Goal: Task Accomplishment & Management: Use online tool/utility

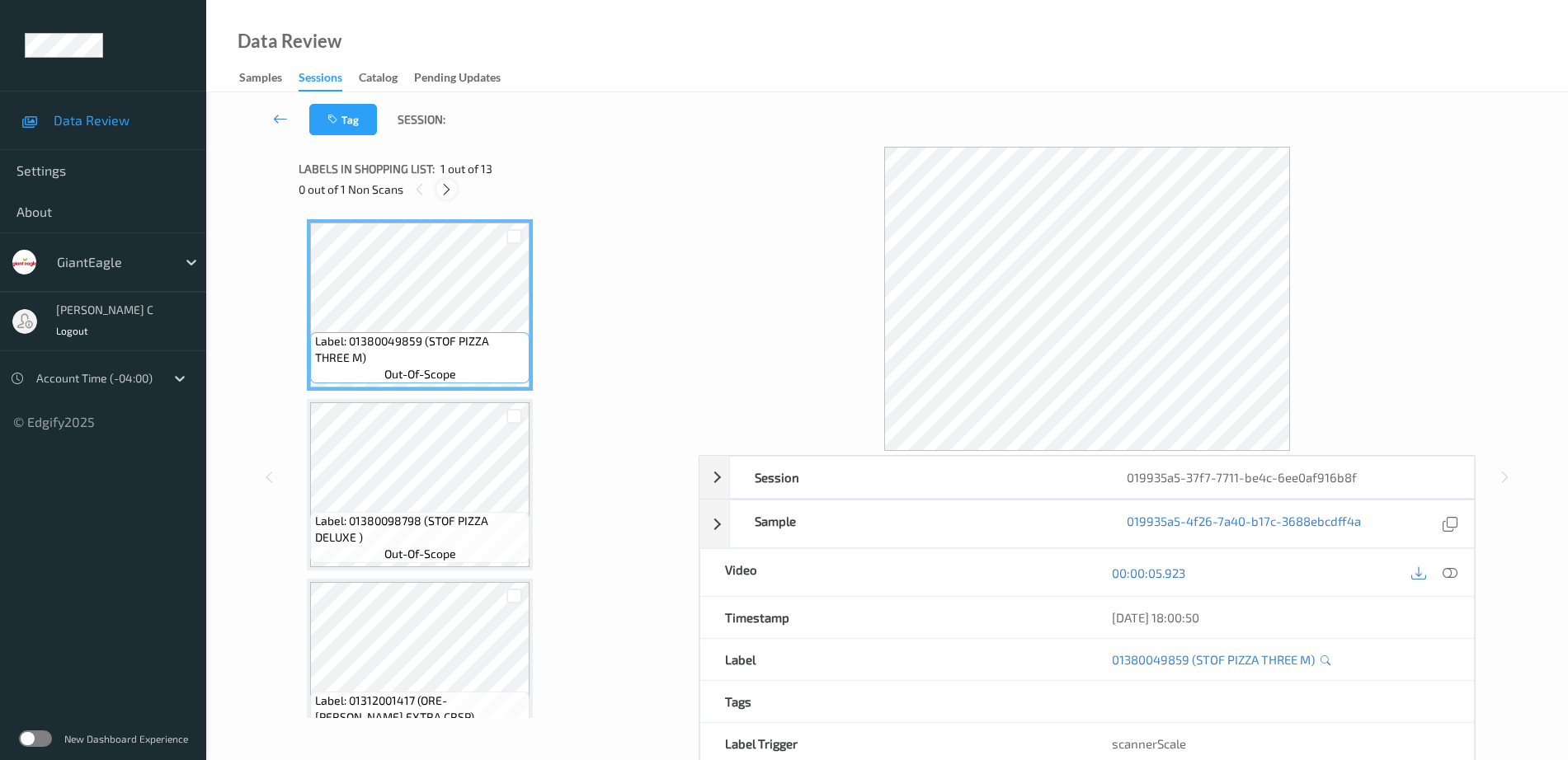
click at [450, 183] on icon at bounding box center [447, 190] width 14 height 15
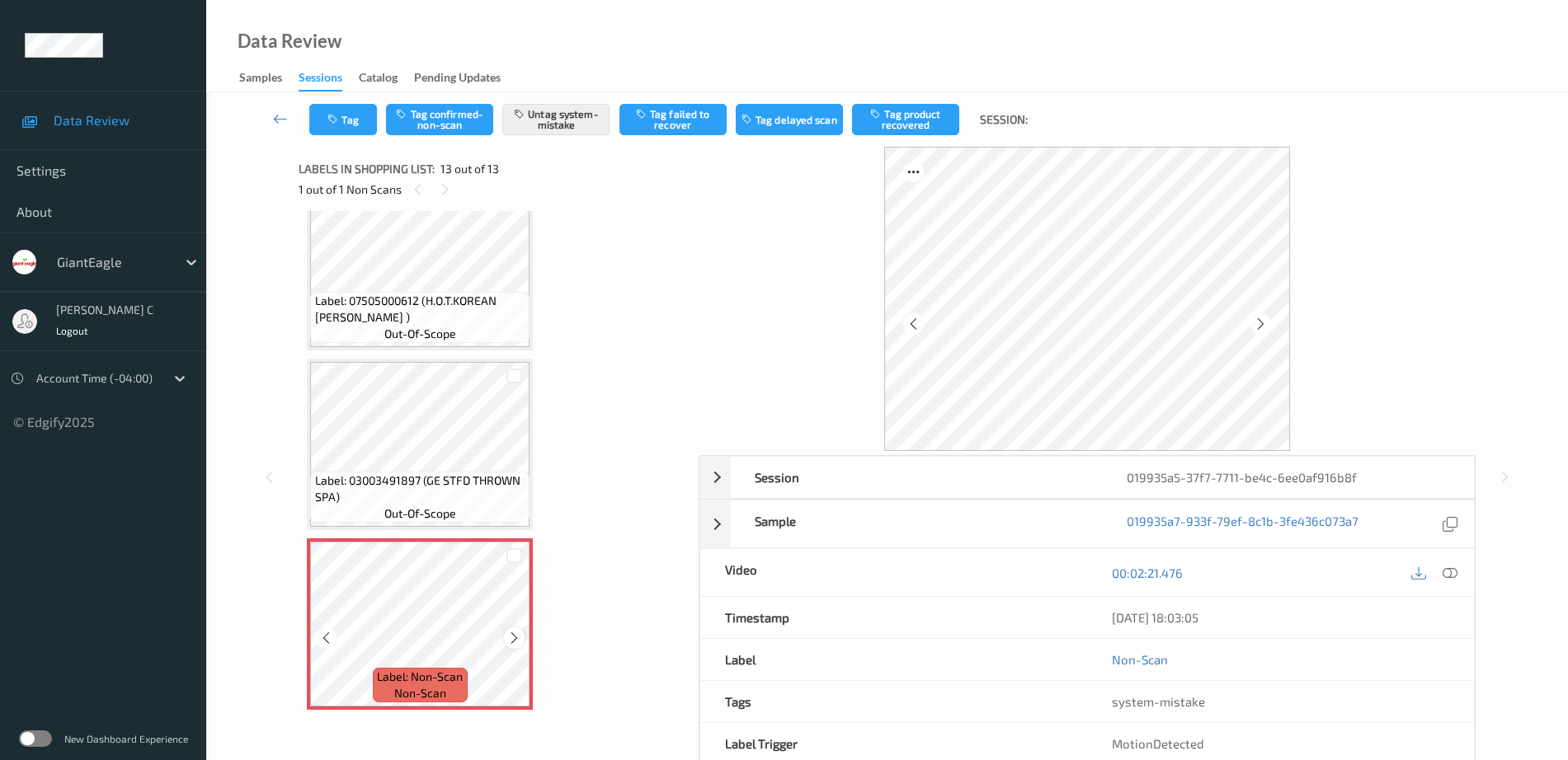
click at [512, 641] on icon at bounding box center [514, 638] width 14 height 15
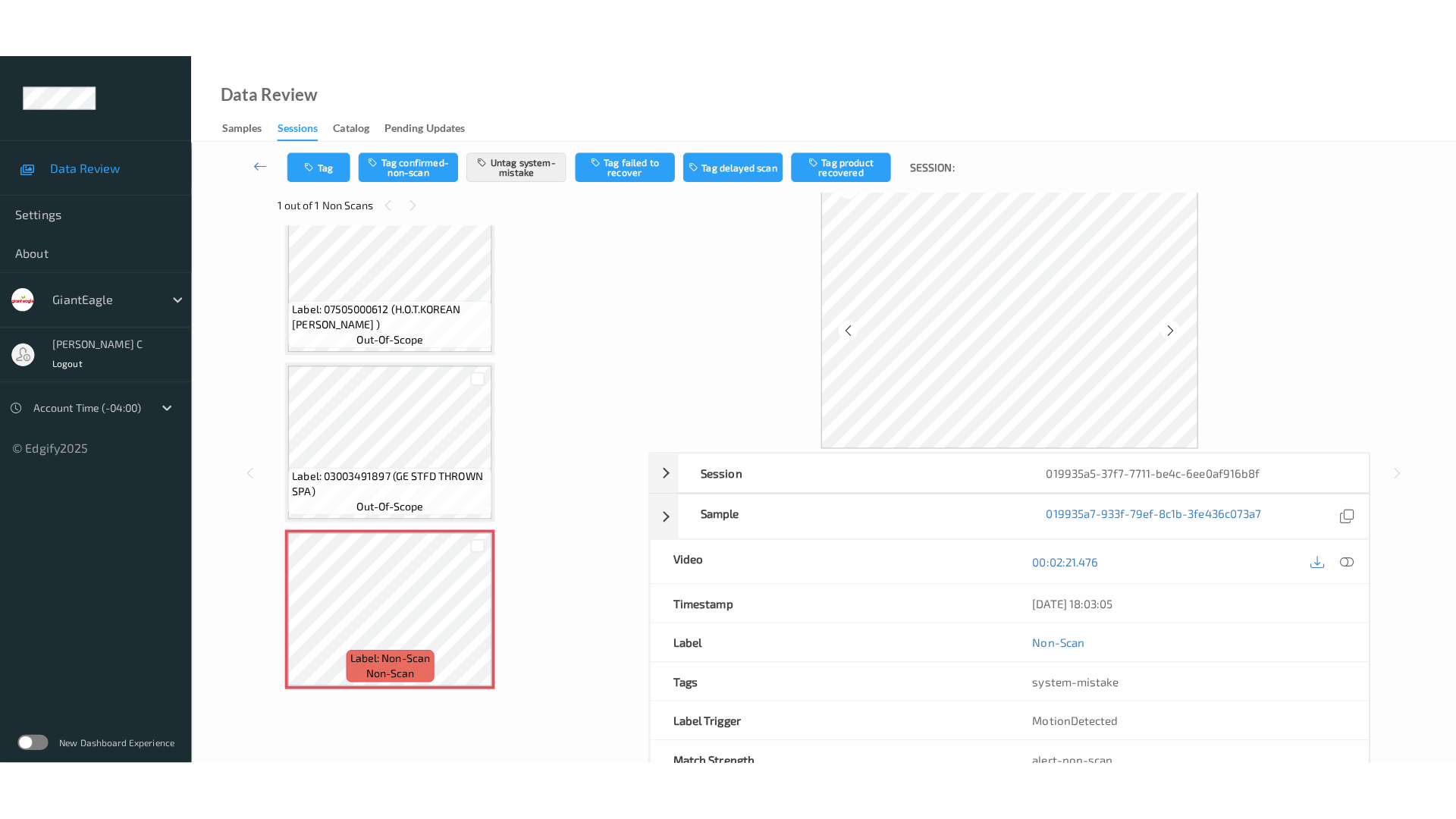
scroll to position [0, 0]
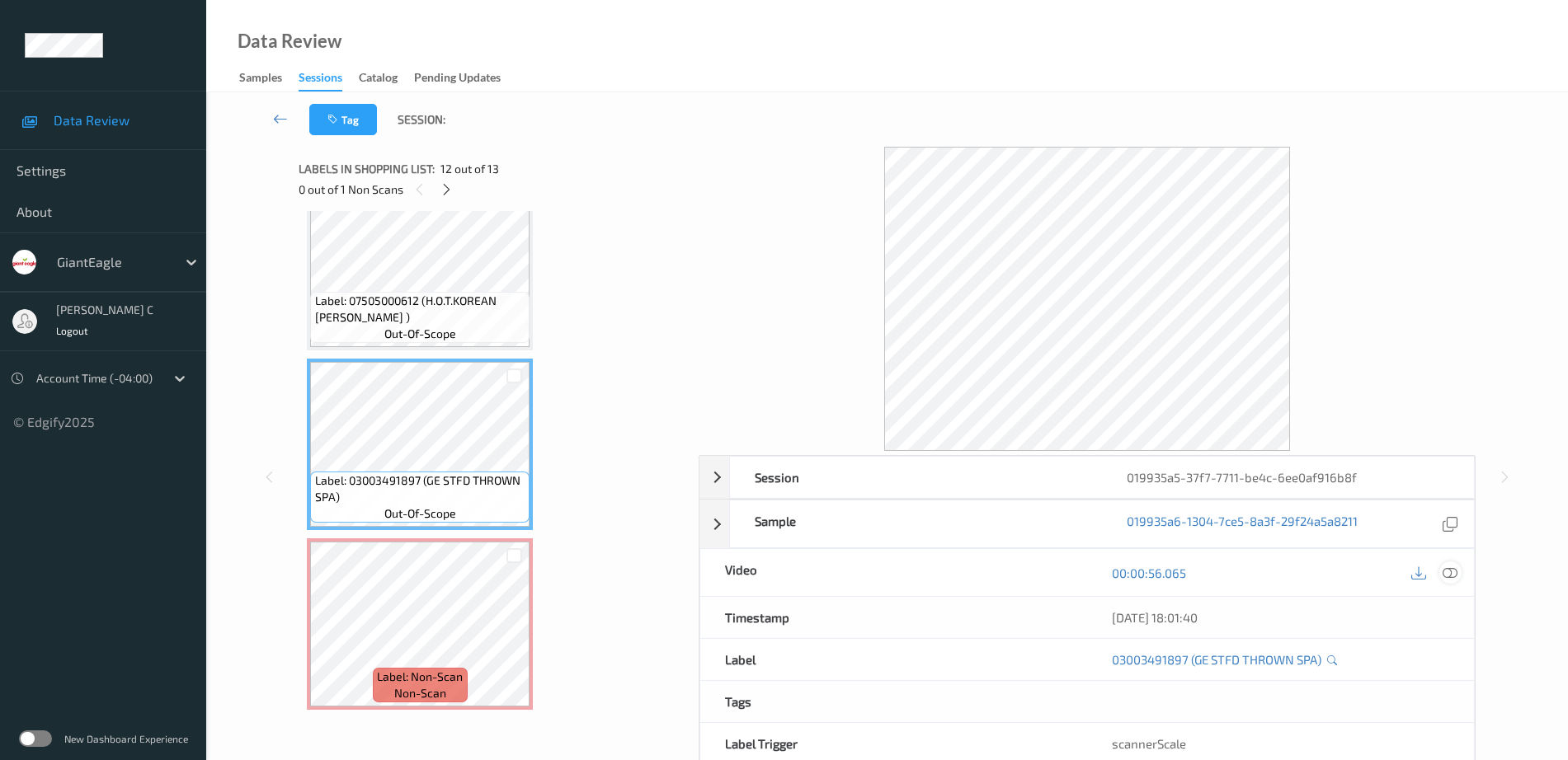
click at [1456, 575] on icon at bounding box center [1450, 573] width 15 height 15
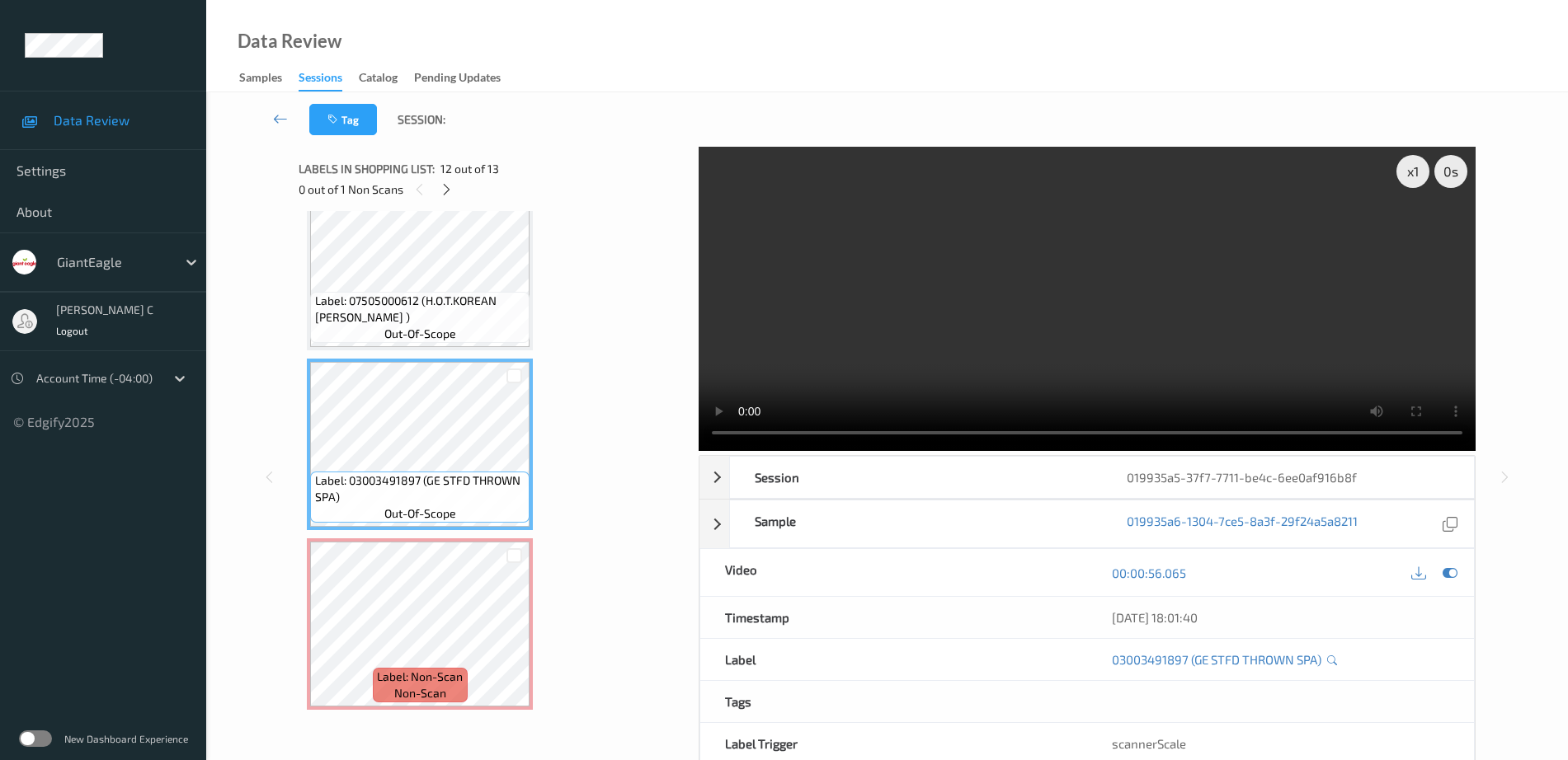
scroll to position [1707, 0]
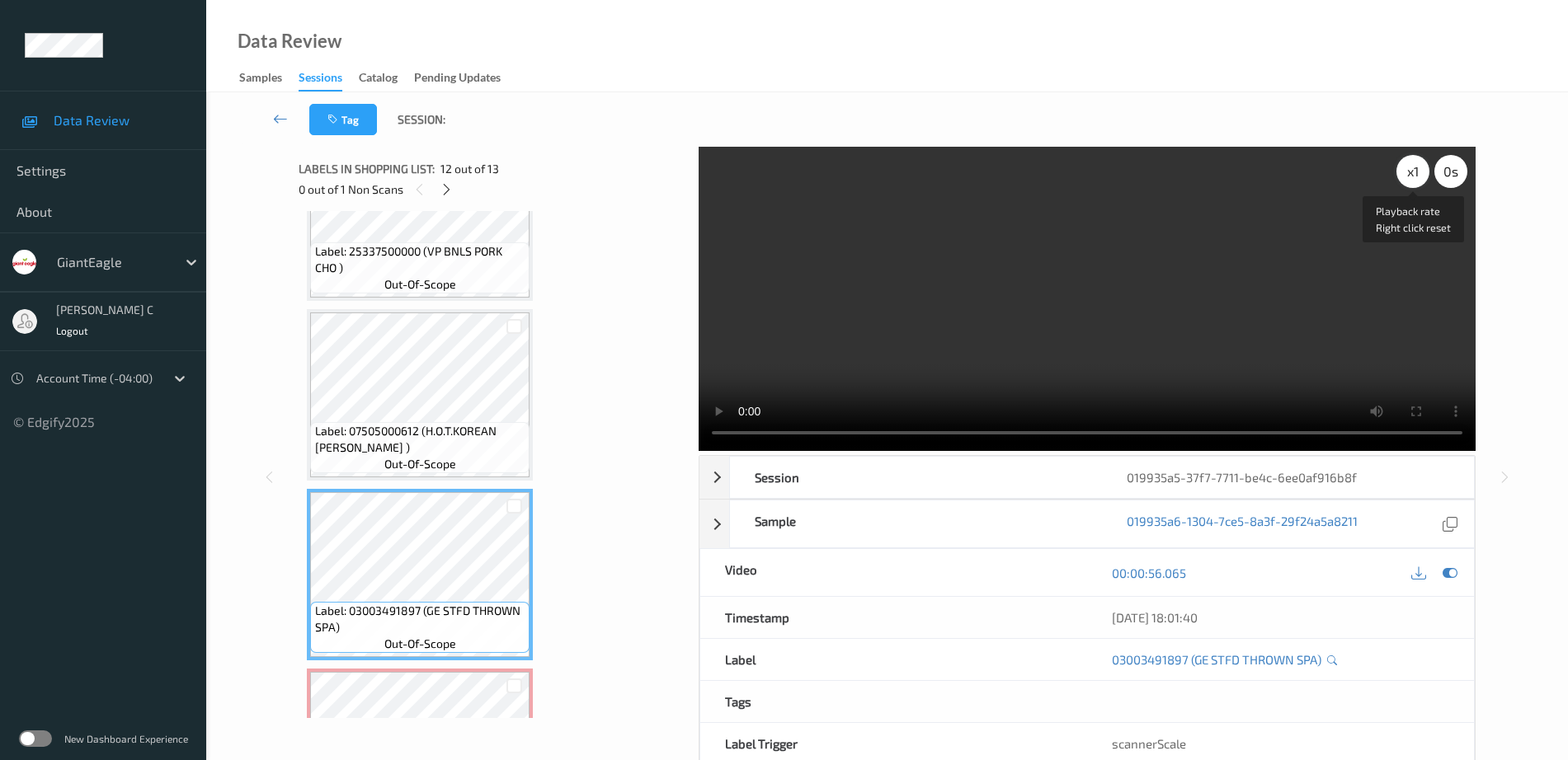
click at [1402, 168] on div "x 1" at bounding box center [1412, 171] width 33 height 33
click at [1402, 168] on div "x 2" at bounding box center [1412, 171] width 33 height 33
click at [1007, 248] on video at bounding box center [1087, 299] width 777 height 304
click at [999, 313] on video at bounding box center [1087, 299] width 777 height 304
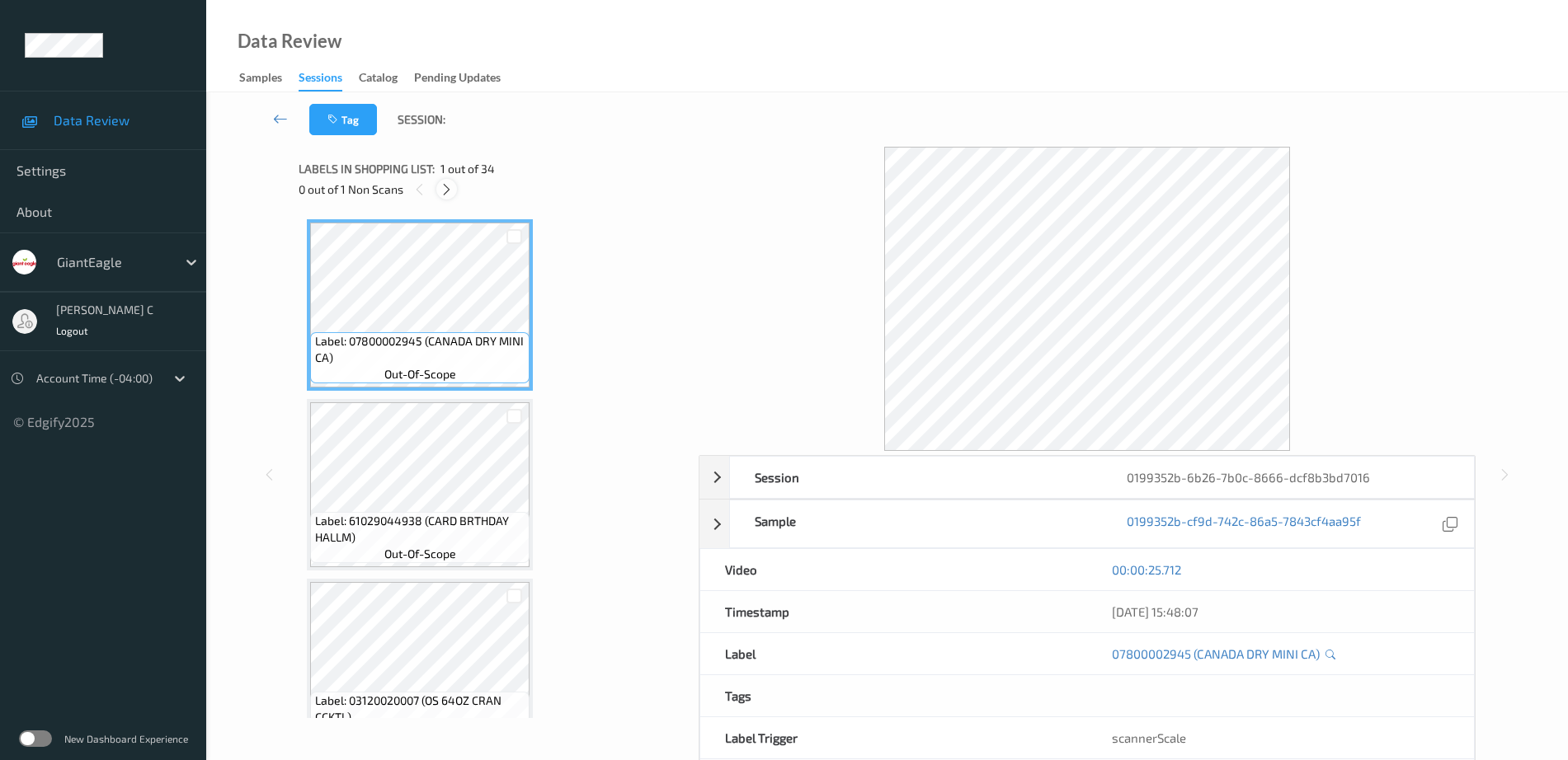
click at [447, 185] on icon at bounding box center [447, 190] width 14 height 15
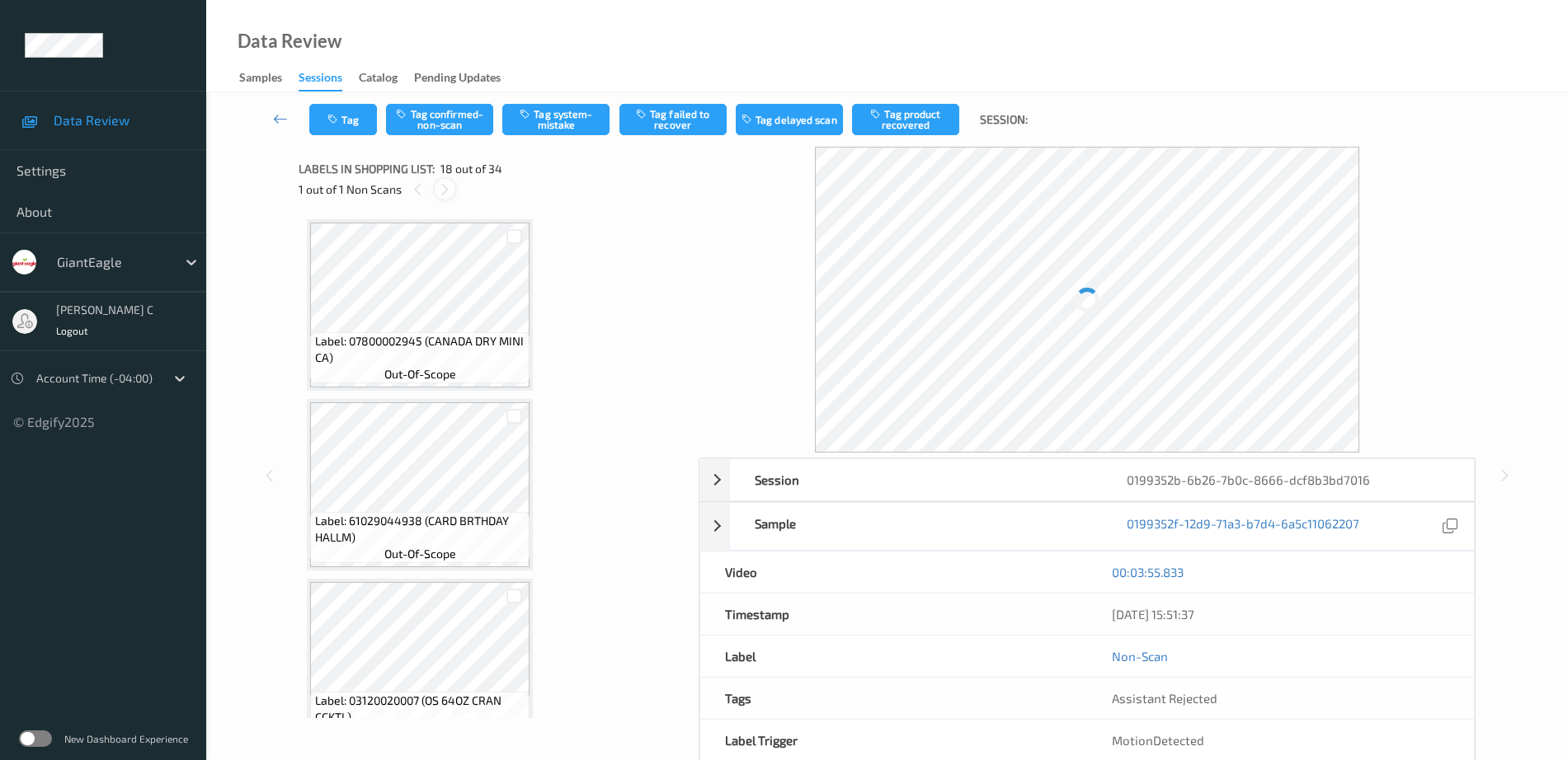
scroll to position [2884, 0]
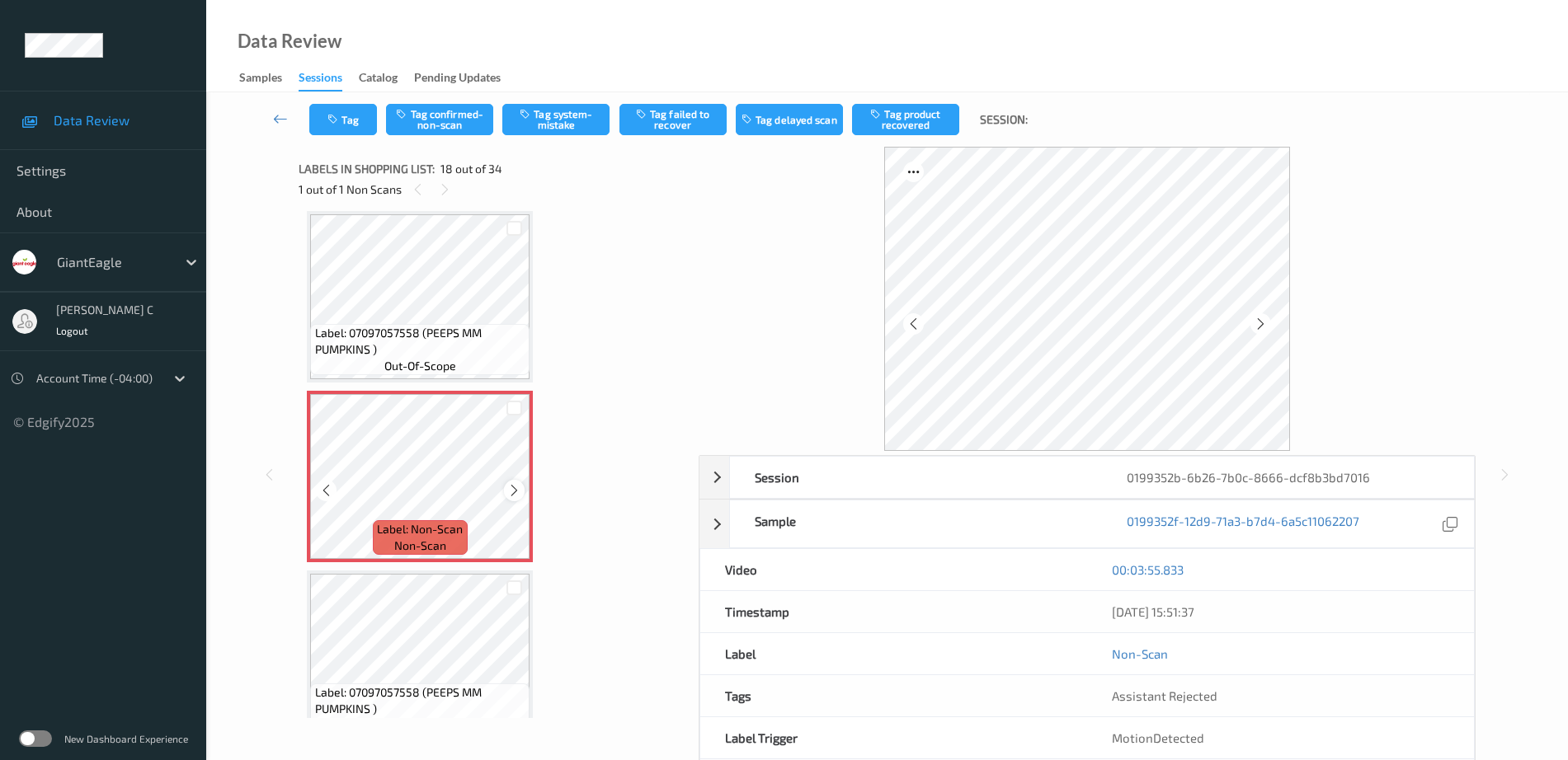
click at [508, 493] on icon at bounding box center [514, 490] width 14 height 15
click at [509, 493] on icon at bounding box center [514, 490] width 14 height 15
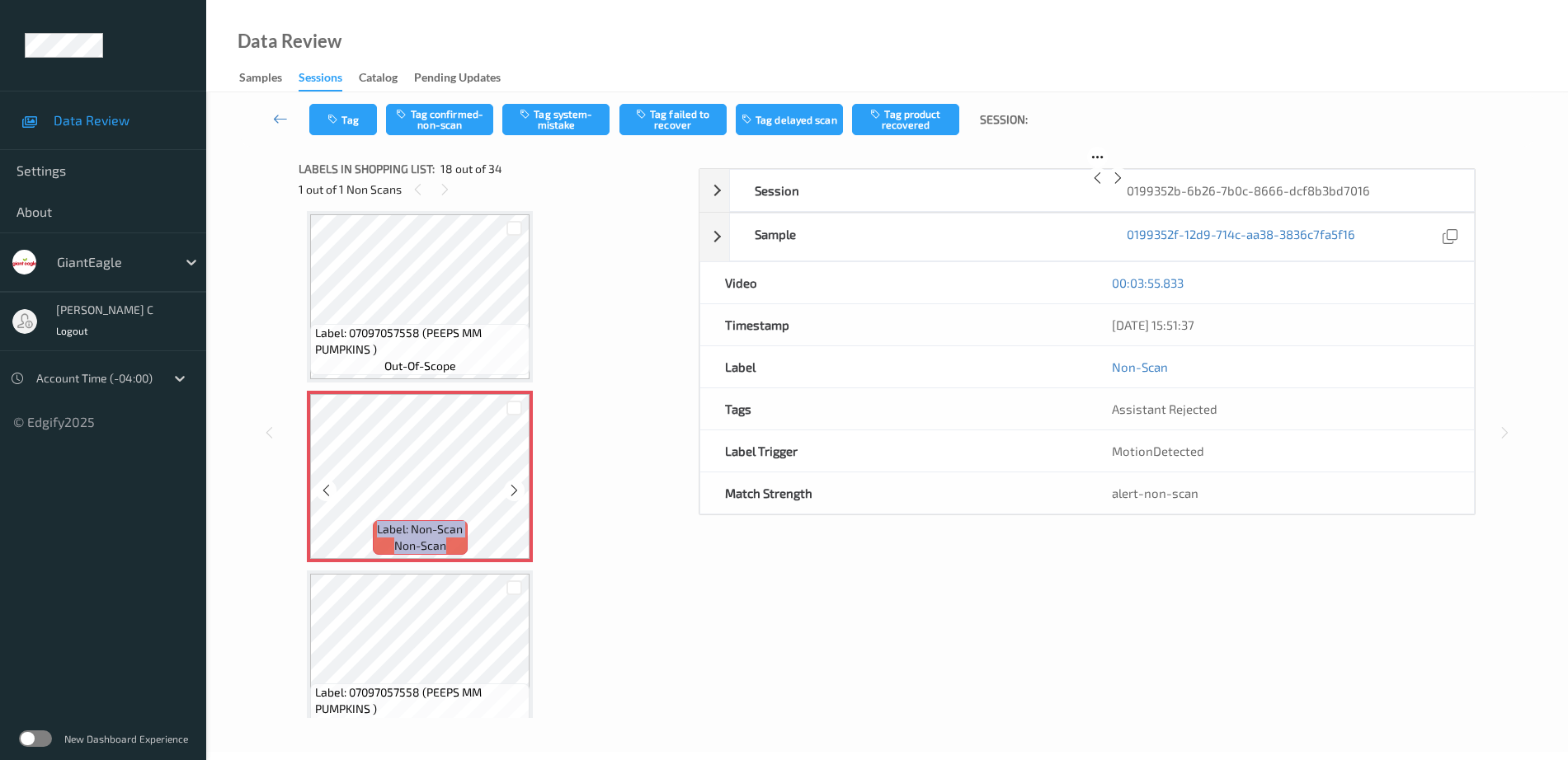
click at [509, 493] on icon at bounding box center [514, 490] width 14 height 15
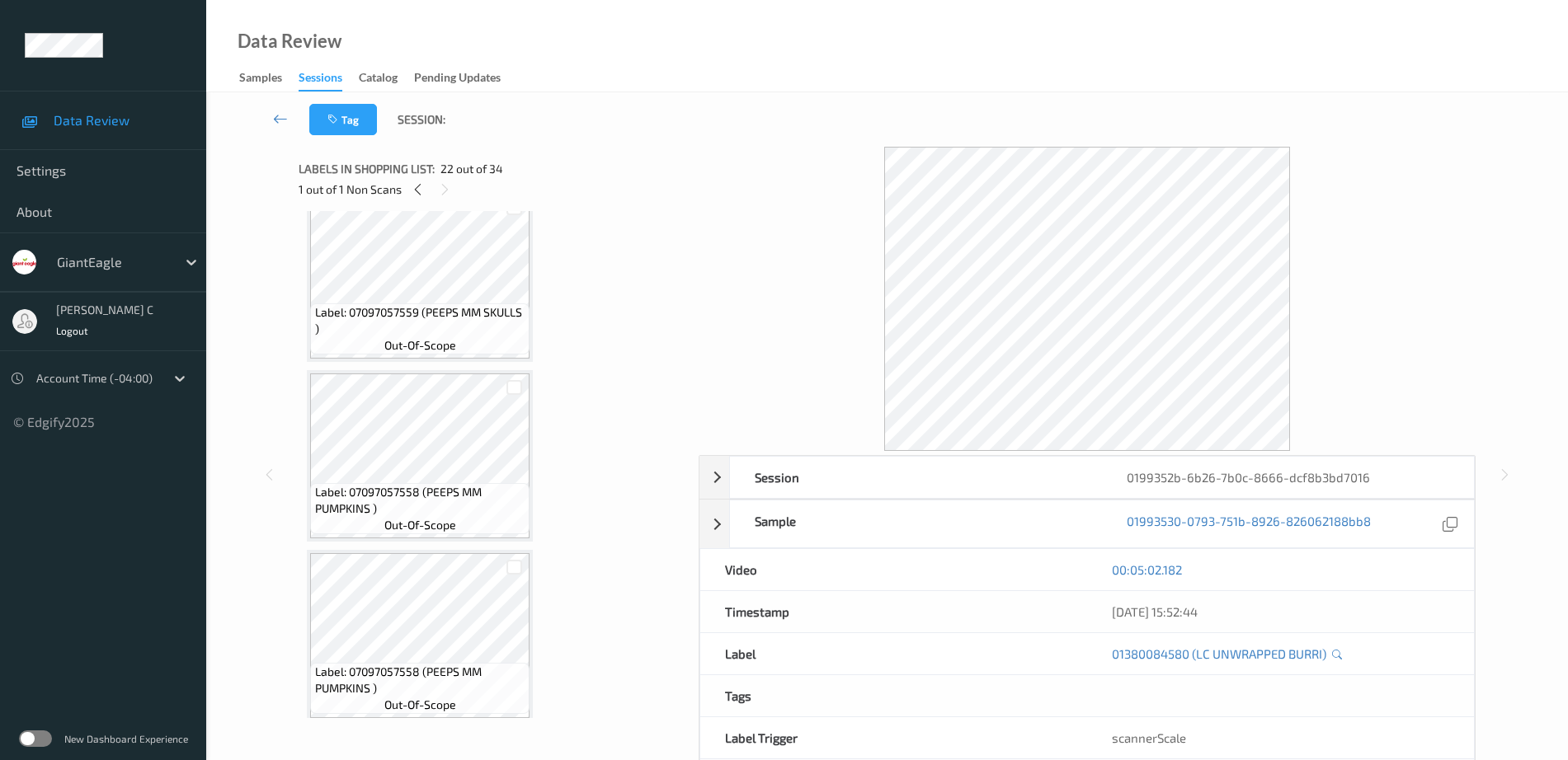
scroll to position [2472, 0]
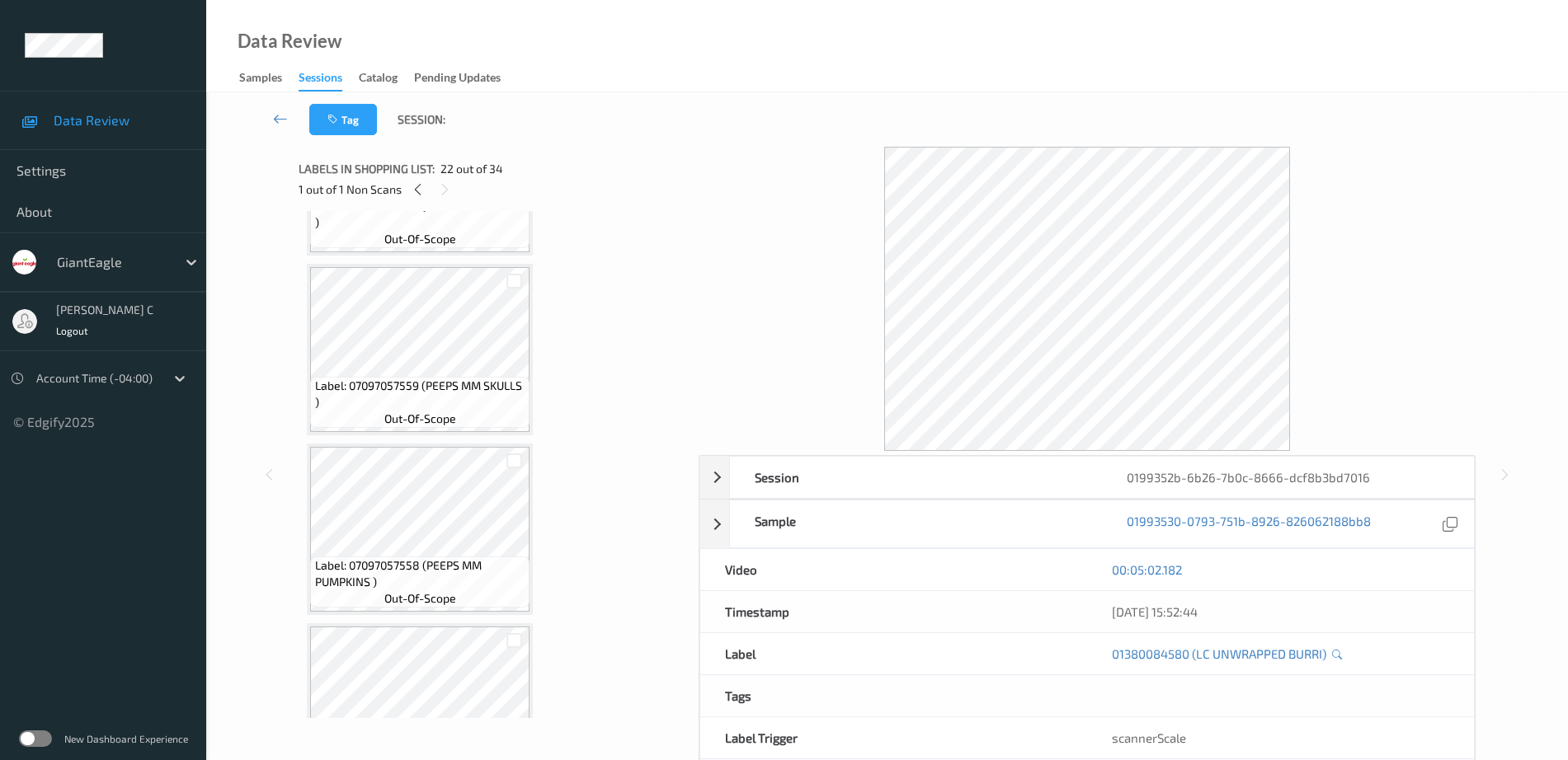
click at [415, 558] on span "Label: 07097057558 (PEEPS MM PUMPKINS )" at bounding box center [421, 574] width 212 height 33
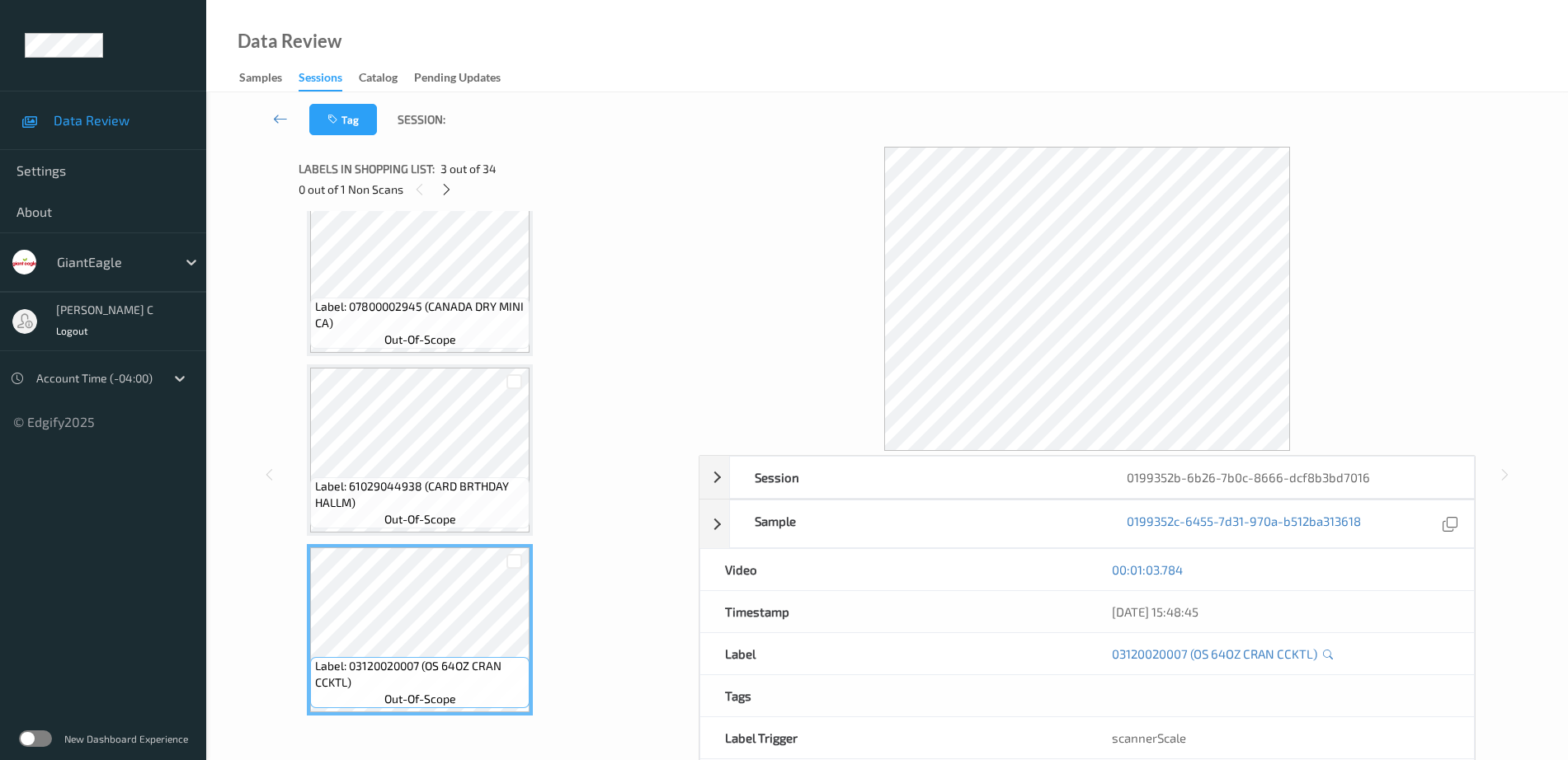
scroll to position [0, 0]
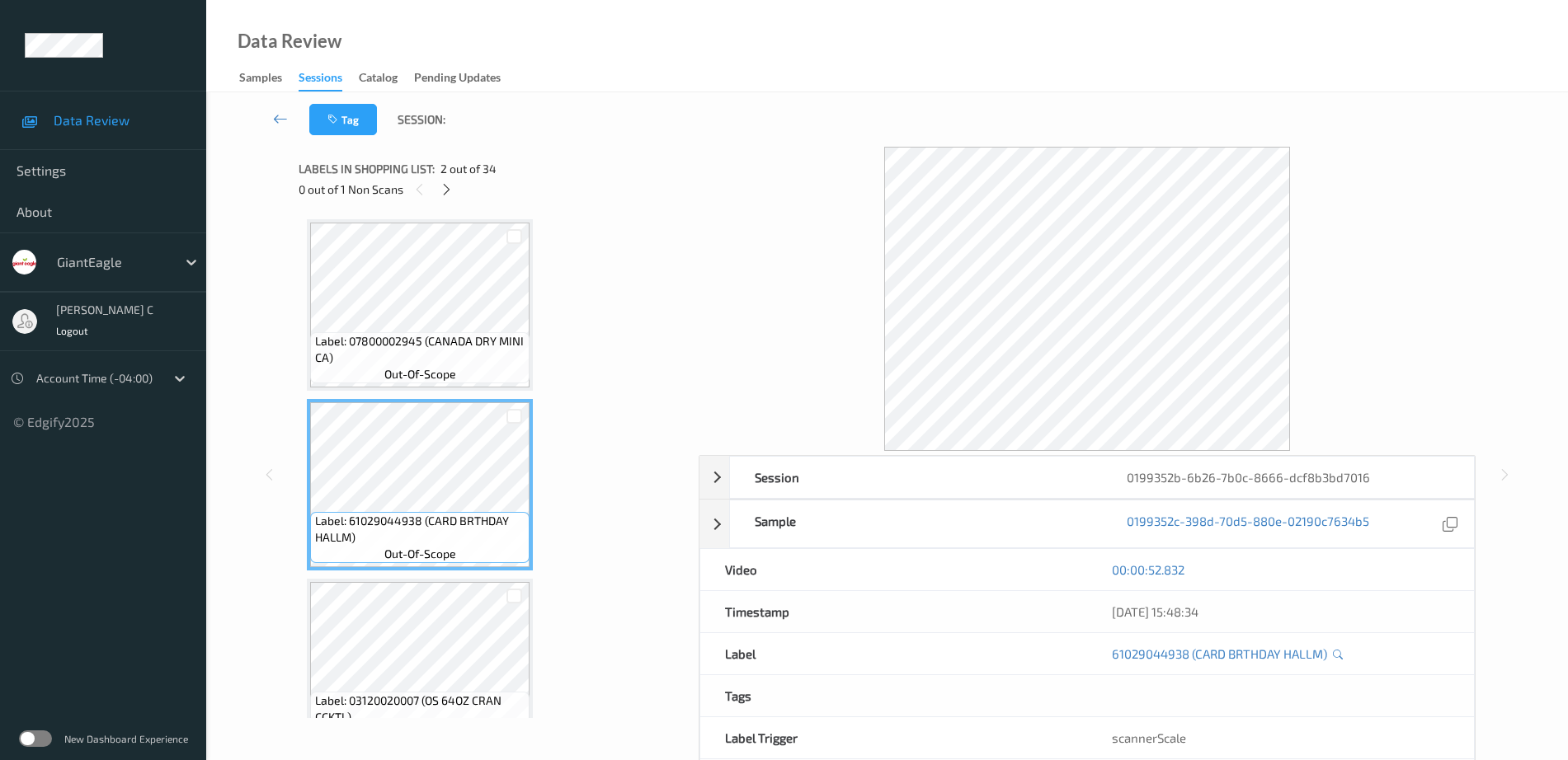
click at [443, 363] on span "Label: 07800002945 (CANADA DRY MINI CA)" at bounding box center [421, 349] width 212 height 33
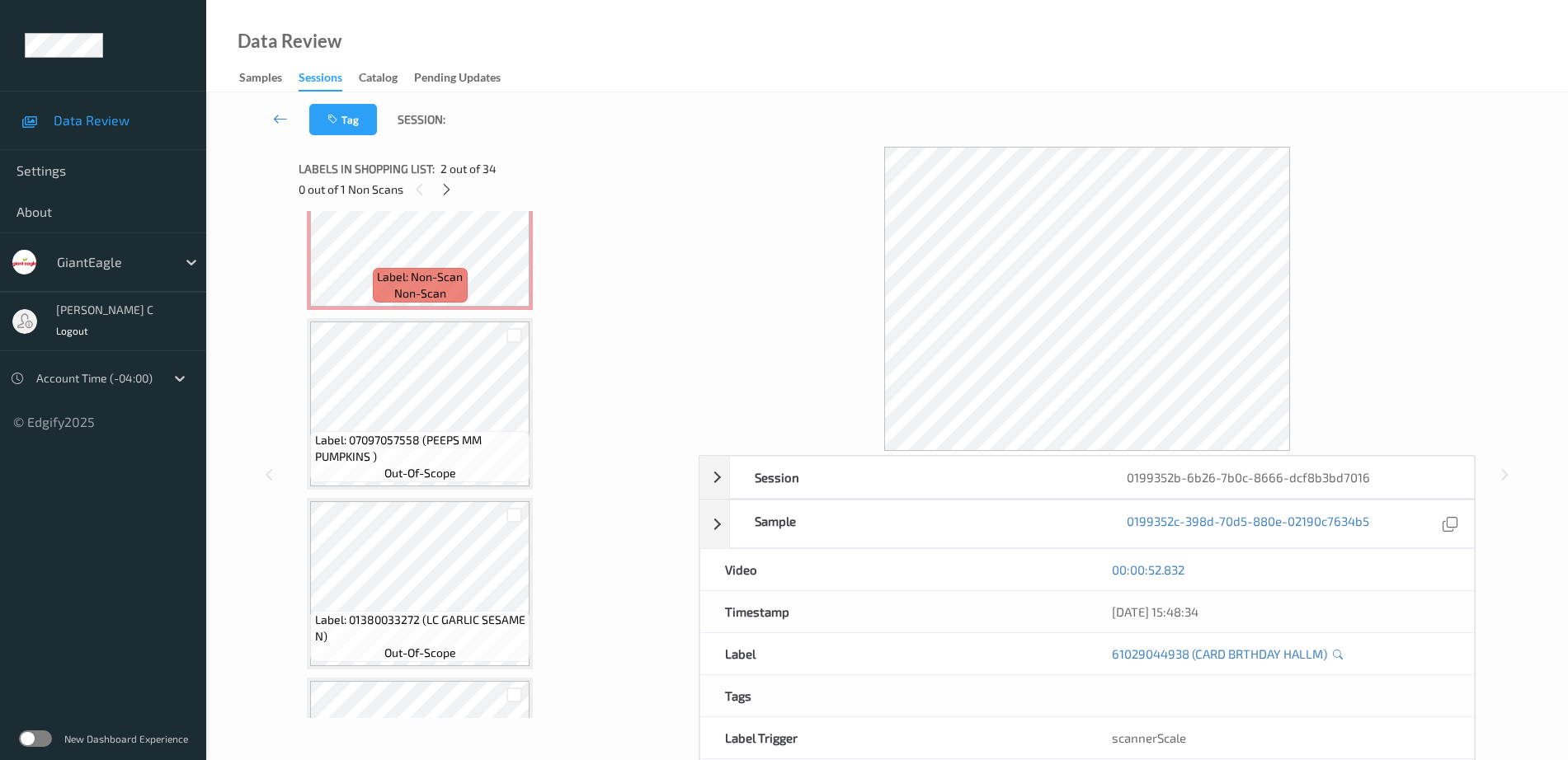
scroll to position [3091, 0]
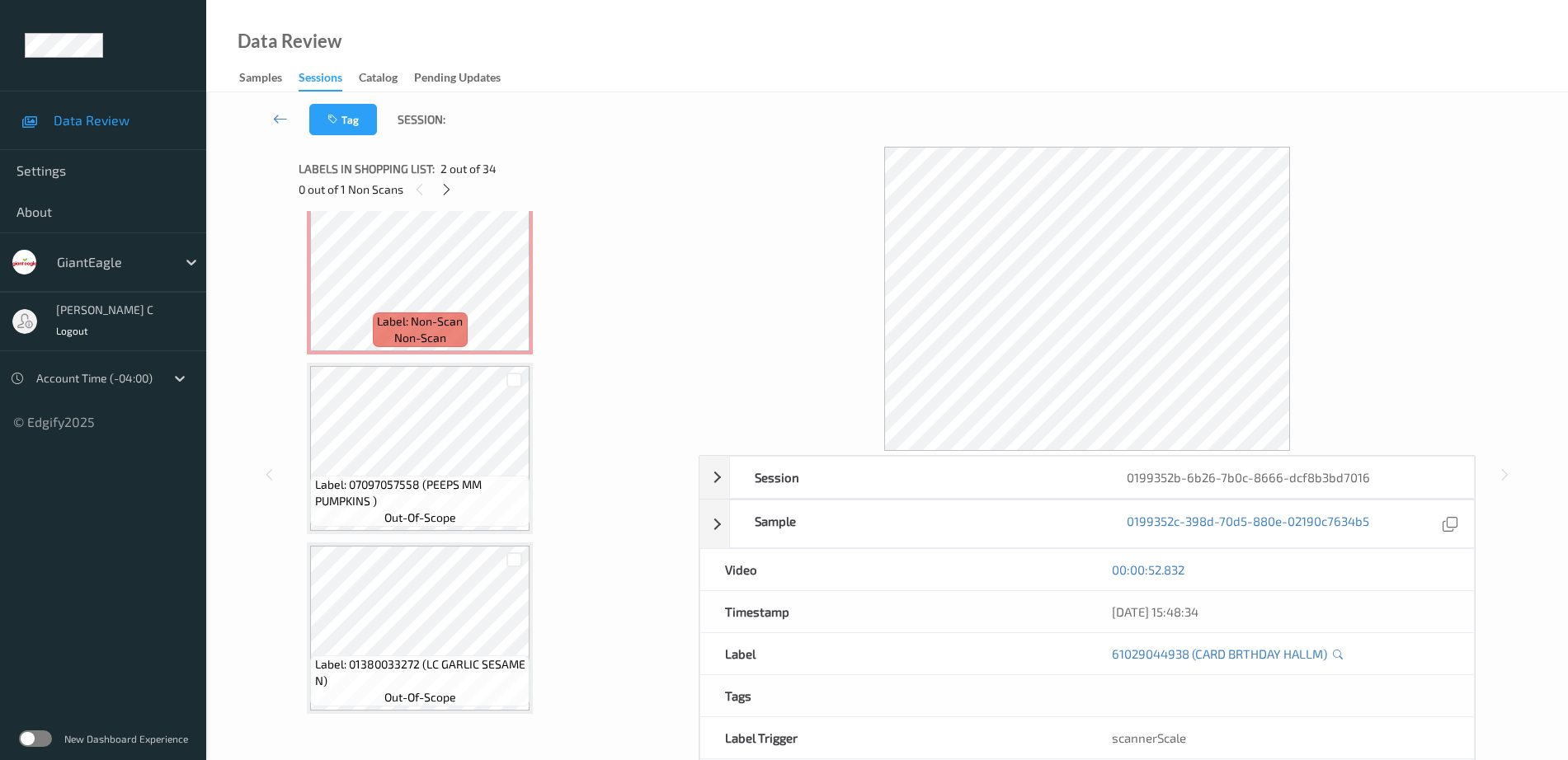
click at [427, 317] on span "Label: Non-Scan" at bounding box center [420, 322] width 86 height 17
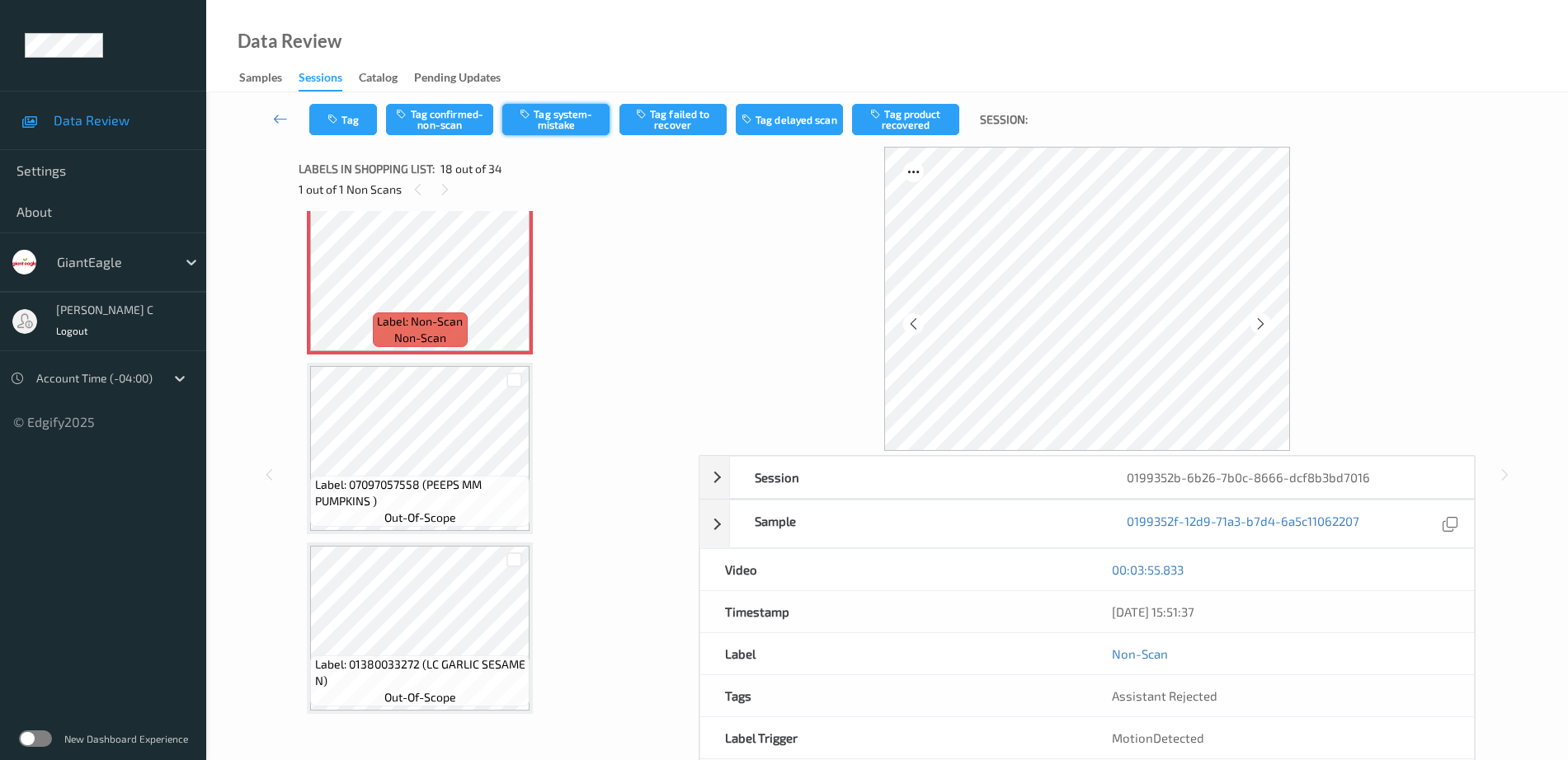
click at [556, 114] on button "Tag system-mistake" at bounding box center [555, 119] width 108 height 31
click at [347, 106] on button "Tag" at bounding box center [343, 119] width 67 height 31
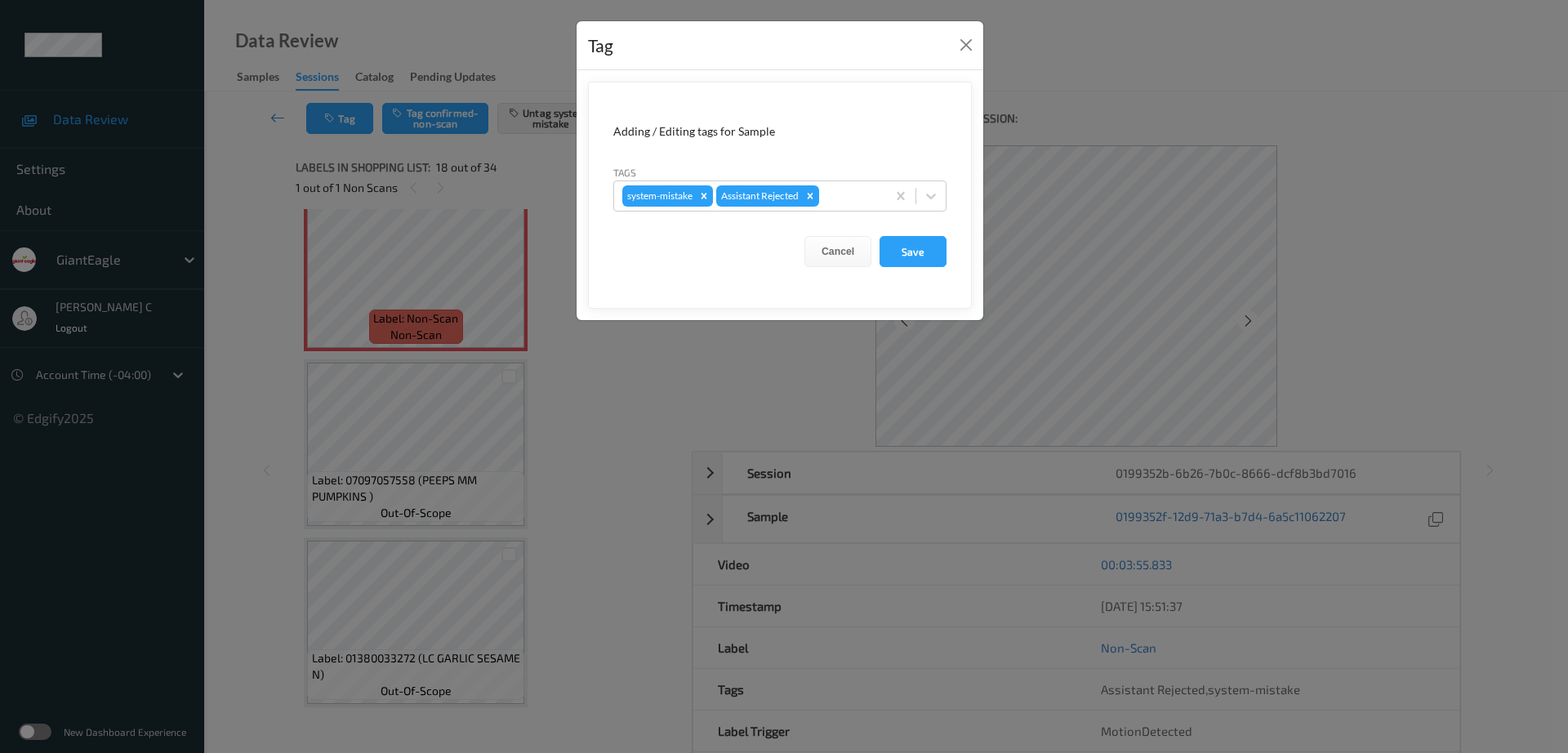
click at [851, 176] on div "Tags system-mistake Assistant Rejected" at bounding box center [780, 187] width 333 height 47
click at [842, 190] on div at bounding box center [850, 196] width 56 height 19
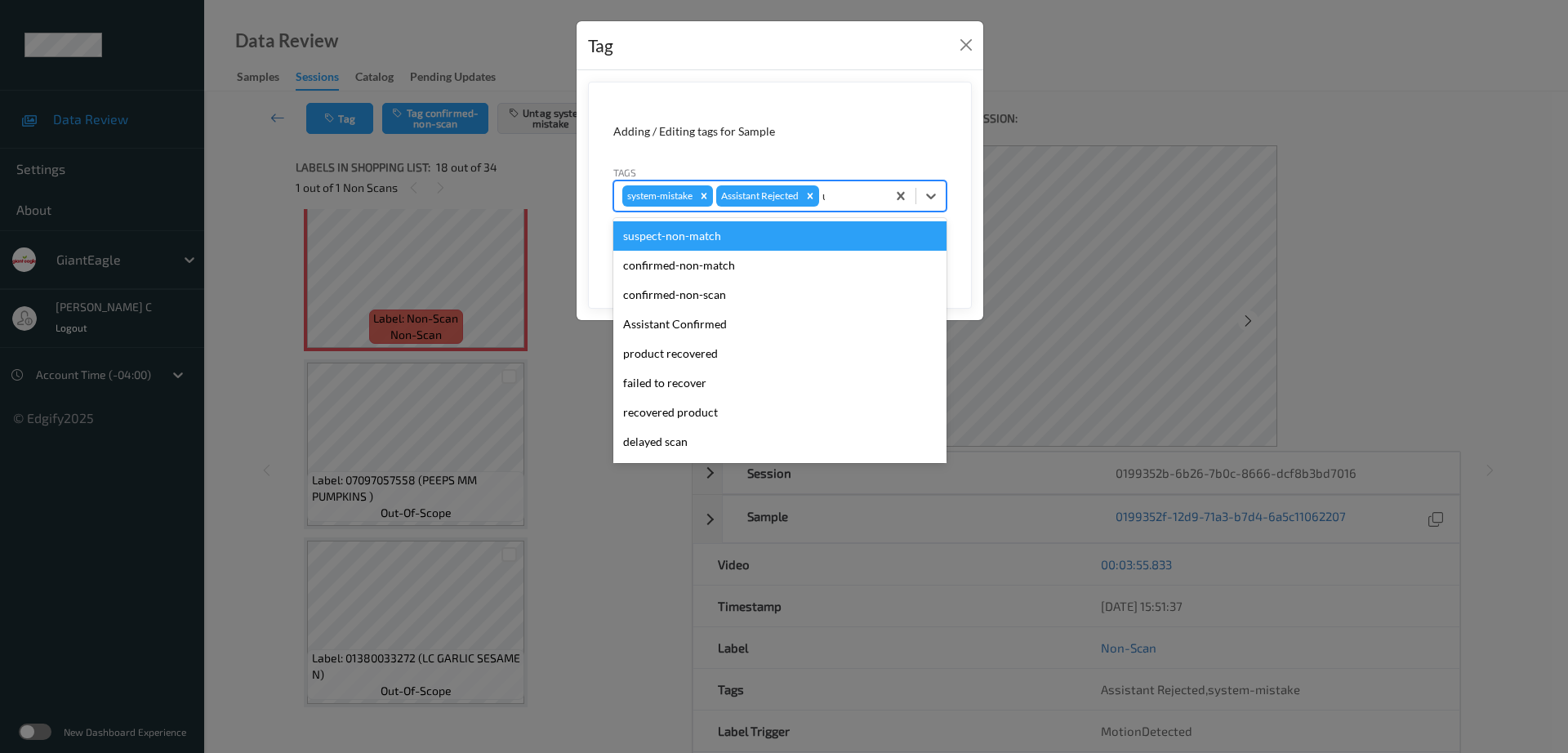
type input "un"
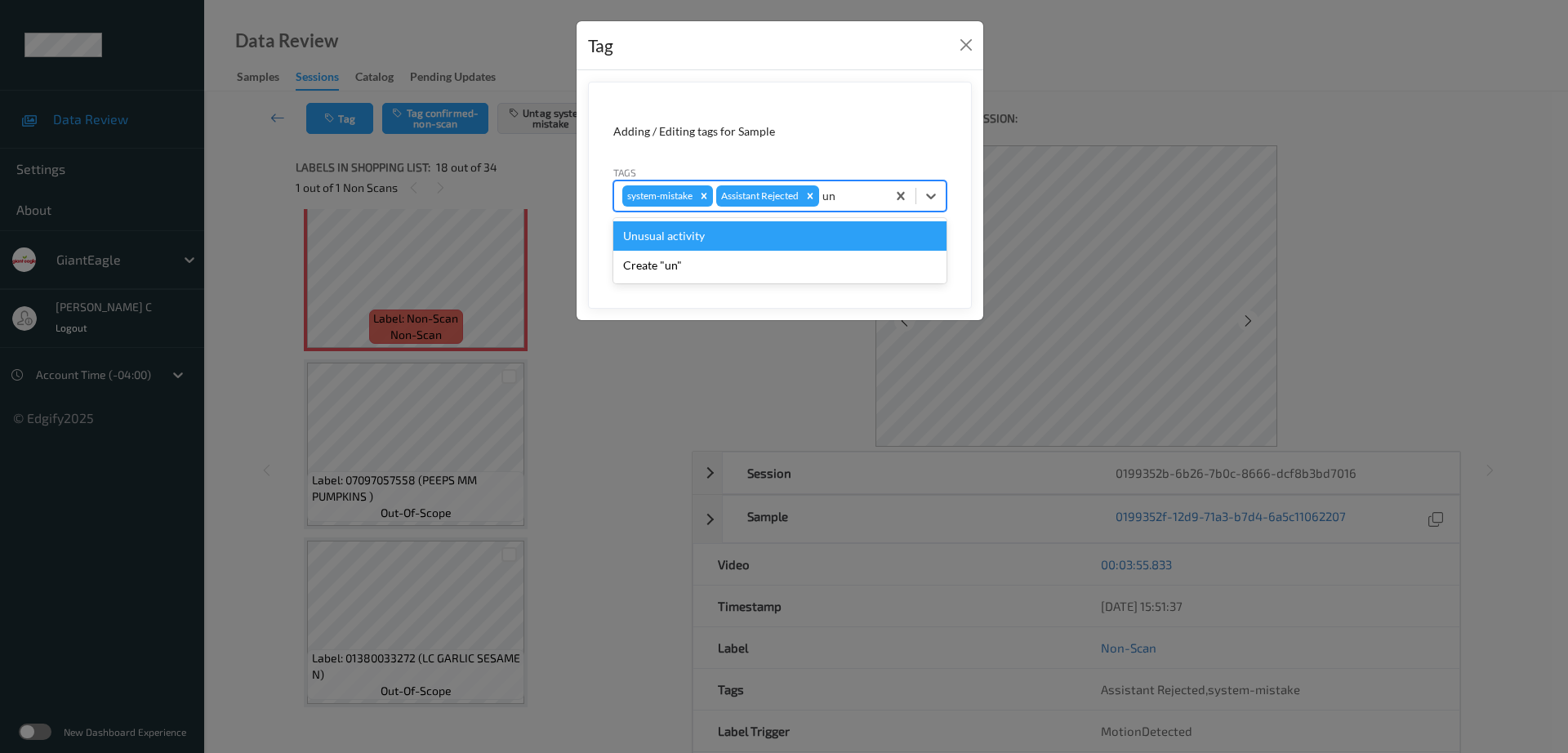
click at [728, 237] on div "Unusual activity" at bounding box center [780, 236] width 333 height 30
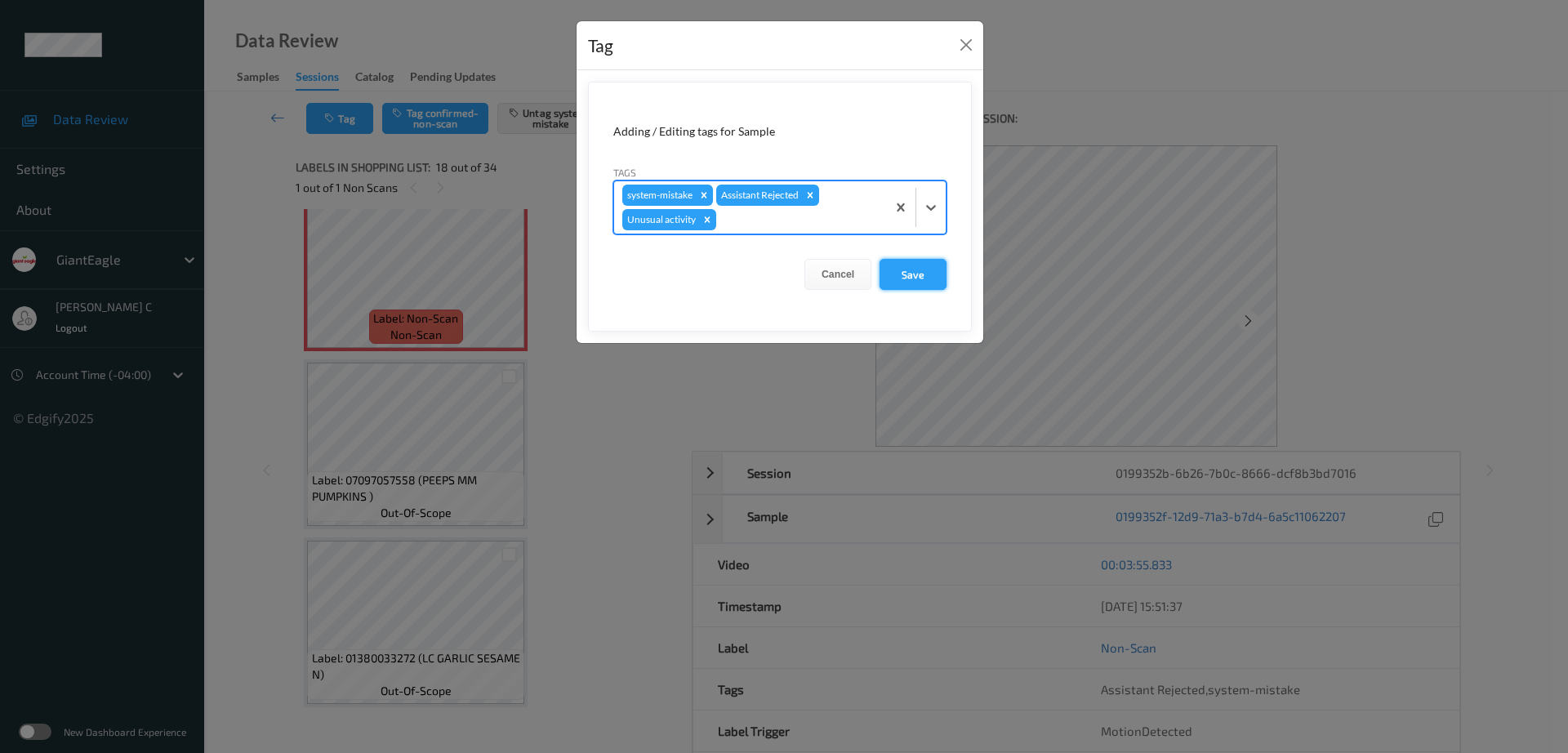
click at [908, 269] on button "Save" at bounding box center [913, 274] width 67 height 31
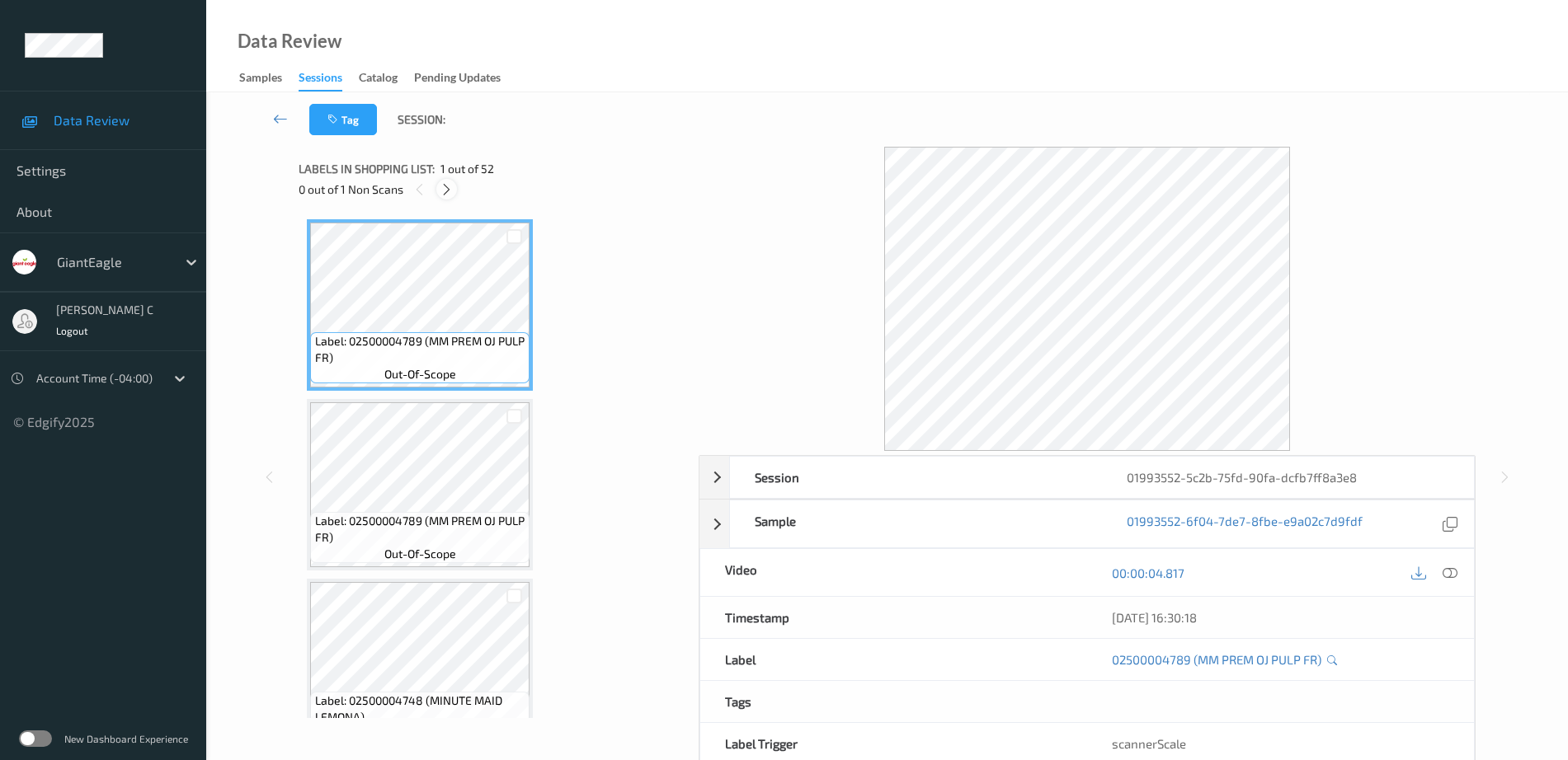
click at [444, 183] on icon at bounding box center [447, 190] width 14 height 15
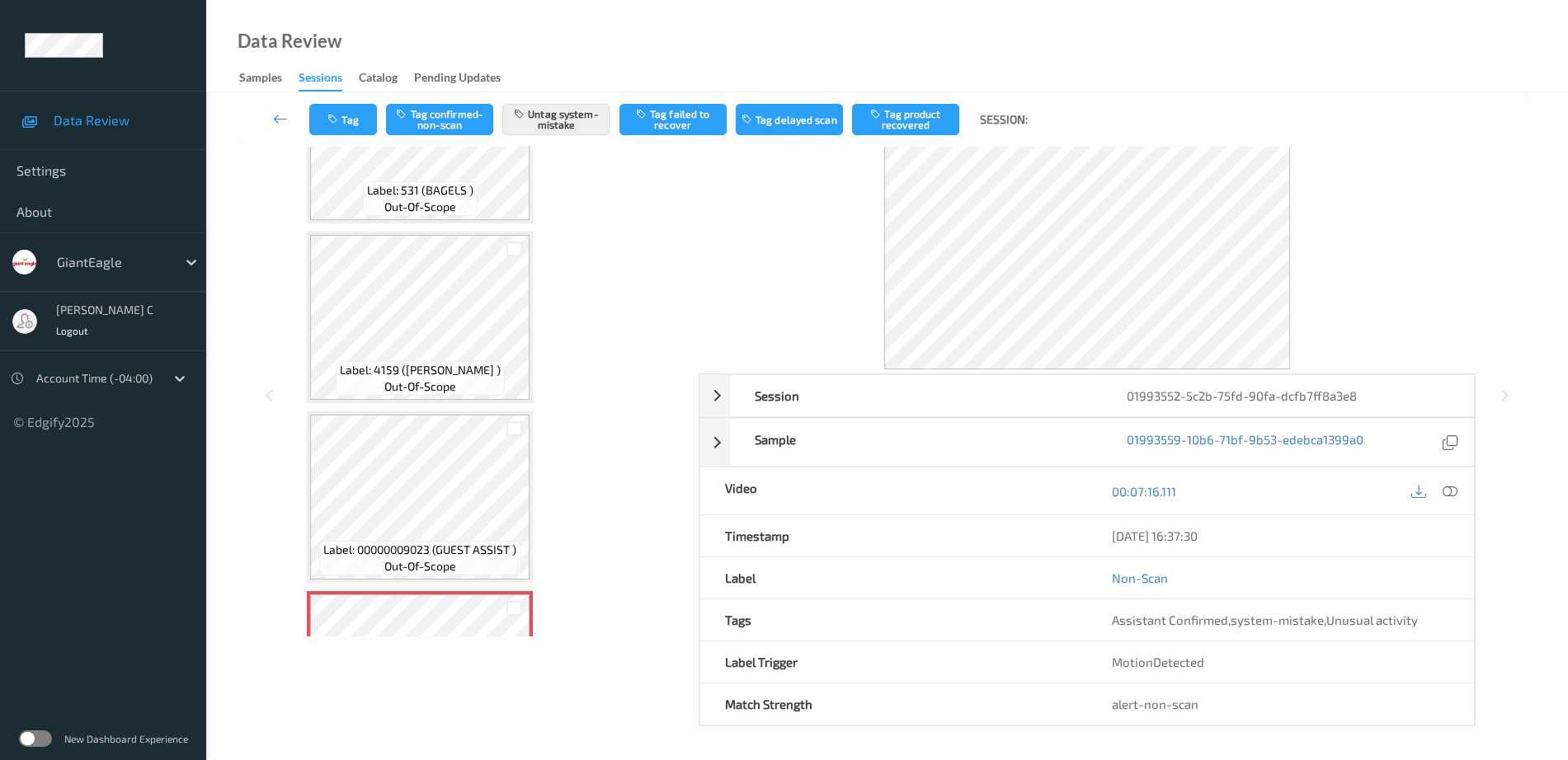
scroll to position [8333, 0]
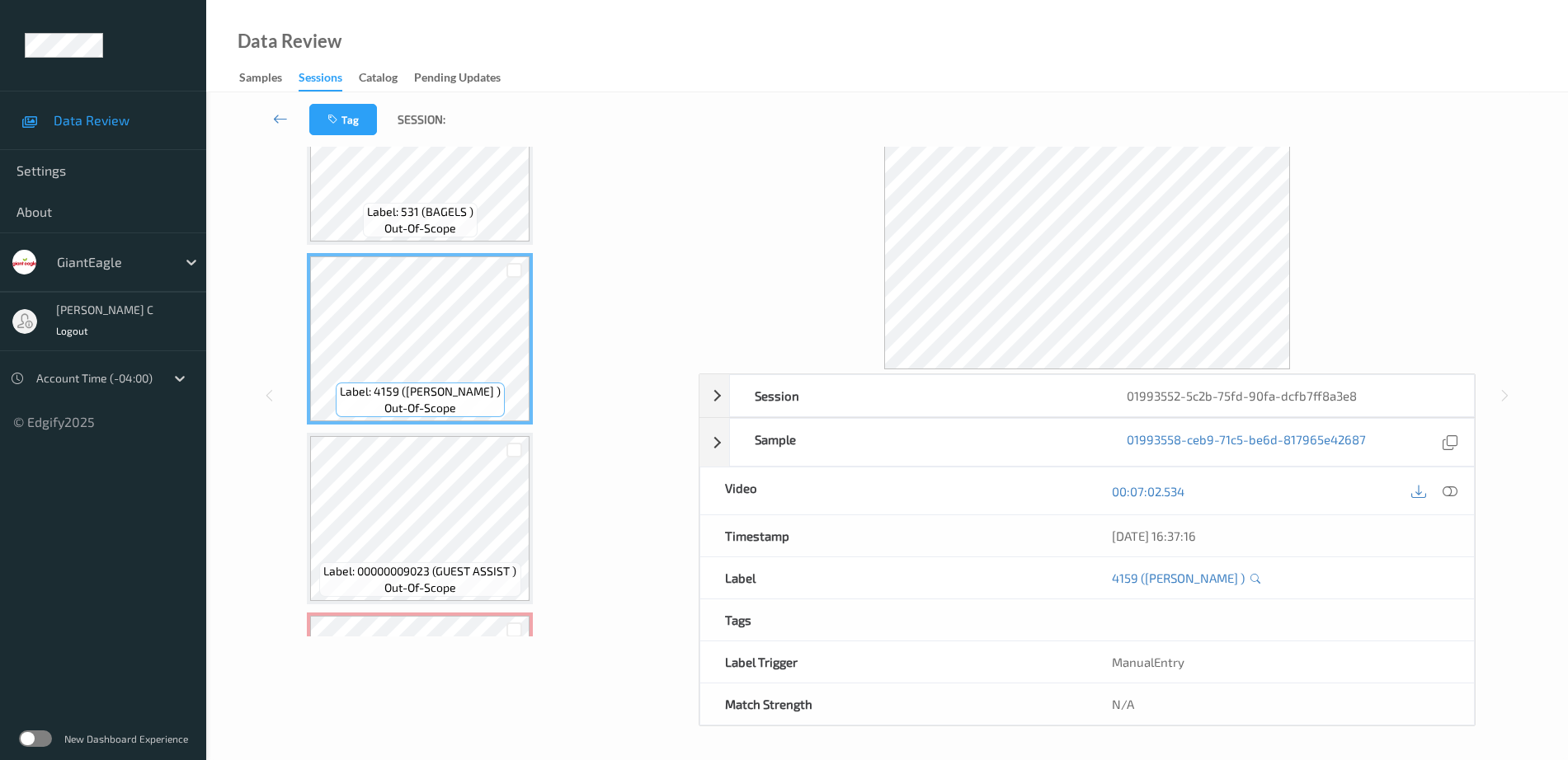
click at [1451, 484] on icon at bounding box center [1450, 491] width 15 height 15
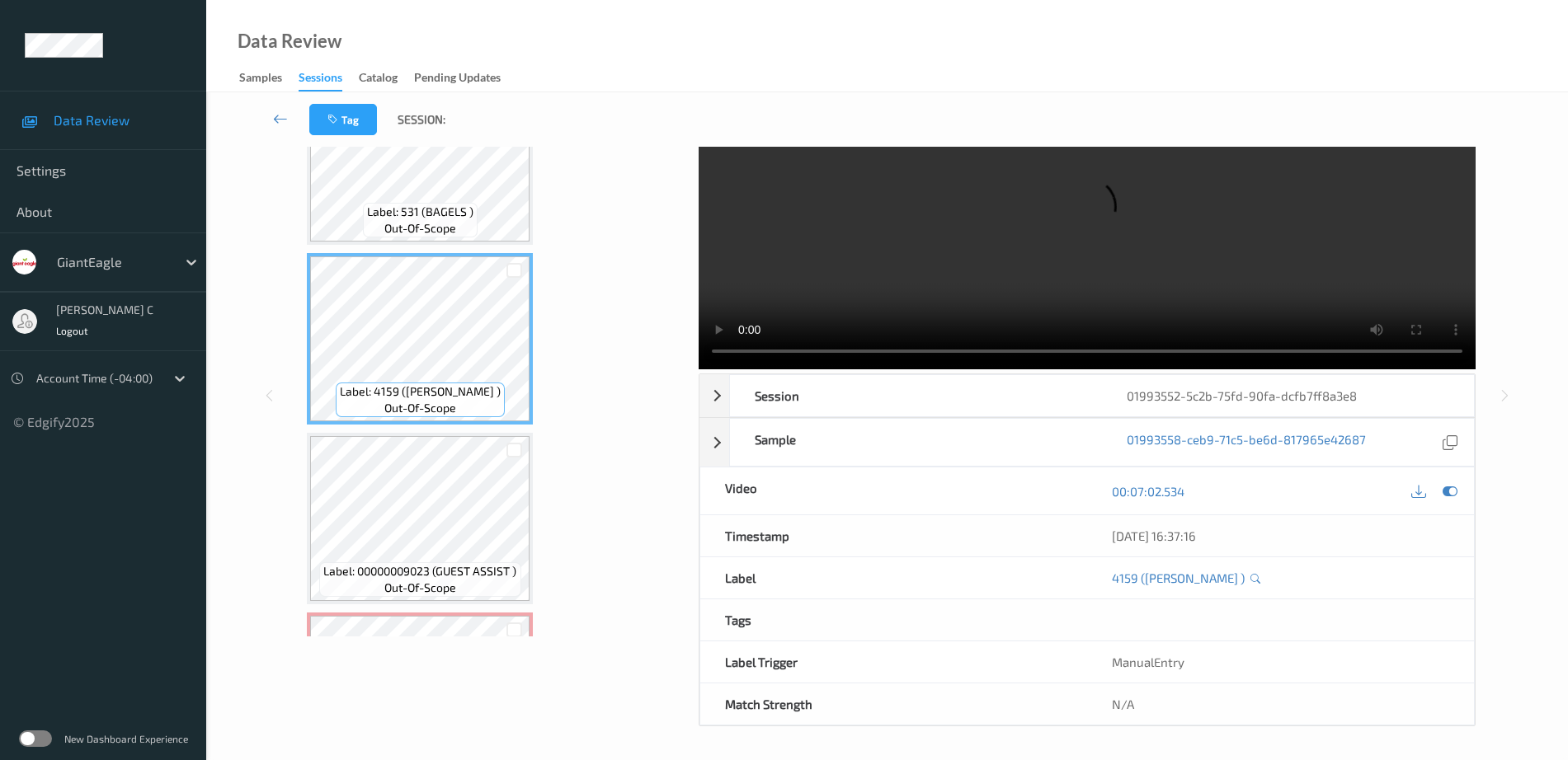
scroll to position [0, 0]
